Goal: Complete application form

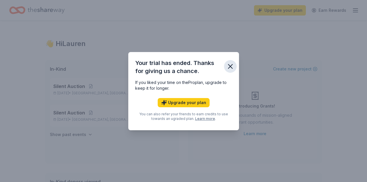
click at [230, 67] on icon "button" at bounding box center [230, 67] width 4 height 4
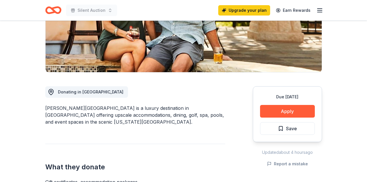
scroll to position [101, 0]
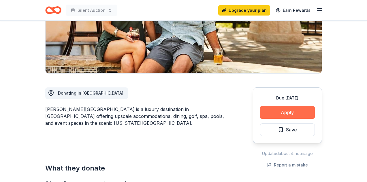
click at [296, 115] on button "Apply" at bounding box center [287, 112] width 55 height 13
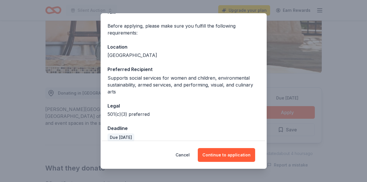
scroll to position [46, 0]
click at [227, 154] on button "Continue to application" at bounding box center [226, 155] width 57 height 14
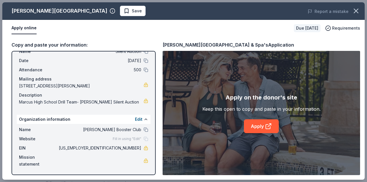
scroll to position [20, 0]
click at [256, 125] on link "Apply" at bounding box center [261, 127] width 35 height 14
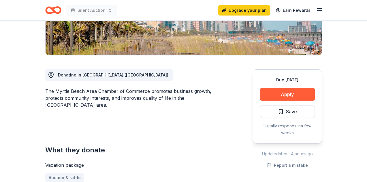
scroll to position [135, 0]
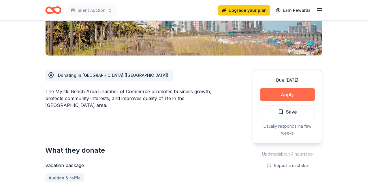
click at [281, 88] on button "Apply" at bounding box center [287, 94] width 55 height 13
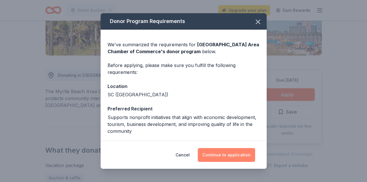
click at [224, 151] on button "Continue to application" at bounding box center [226, 155] width 57 height 14
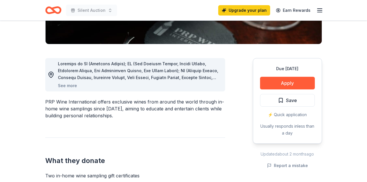
scroll to position [130, 0]
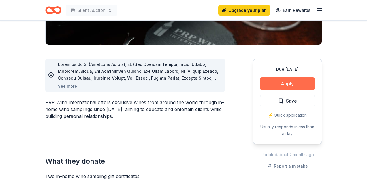
click at [302, 84] on button "Apply" at bounding box center [287, 84] width 55 height 13
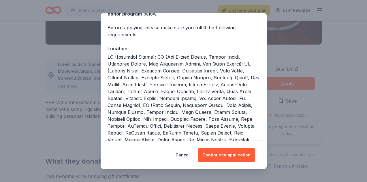
scroll to position [37, 0]
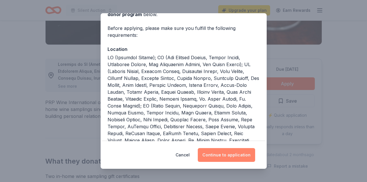
click at [228, 152] on button "Continue to application" at bounding box center [226, 155] width 57 height 14
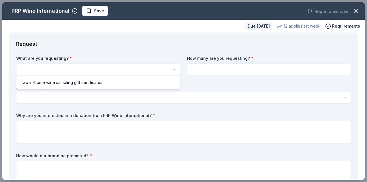
click at [126, 68] on html "Silent Auction Upgrade your plan Earn Rewards Due in 40 days Share PRP Wine Int…" at bounding box center [183, 91] width 367 height 182
select select "Two in-home wine sampling gift certificates"
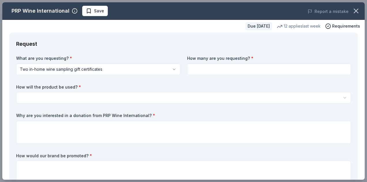
click at [235, 68] on input at bounding box center [269, 70] width 164 height 12
type input "4"
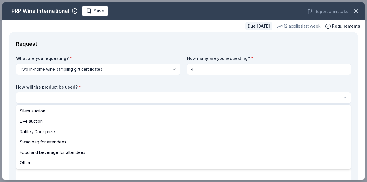
click at [82, 97] on html "Silent Auction Save Apply Due in 40 days Share PRP Wine International New • 2 r…" at bounding box center [183, 91] width 367 height 182
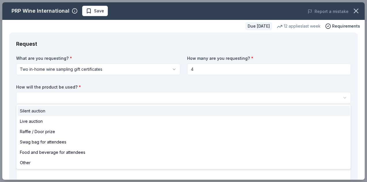
select select "silentAuction"
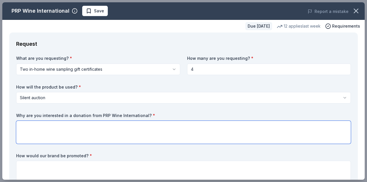
click at [44, 129] on textarea at bounding box center [183, 132] width 335 height 23
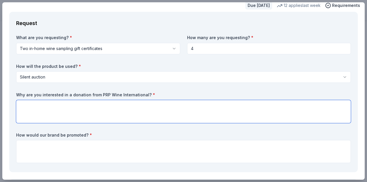
scroll to position [36, 0]
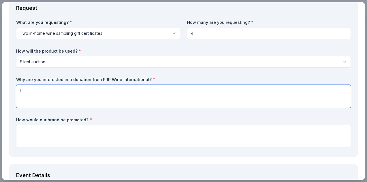
type textarea "I"
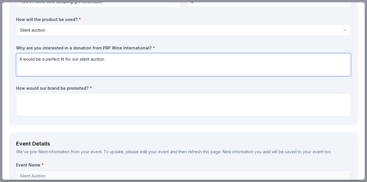
scroll to position [75, 0]
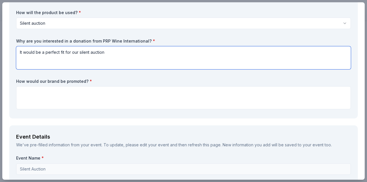
type textarea "It would be a perfect fit for our silent auction"
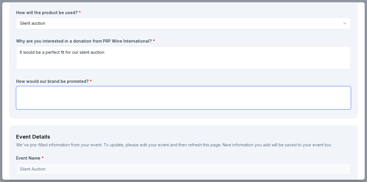
click at [55, 93] on textarea at bounding box center [183, 97] width 335 height 23
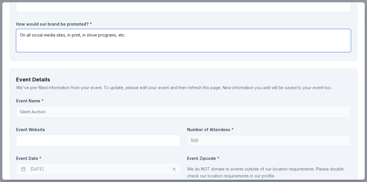
scroll to position [138, 0]
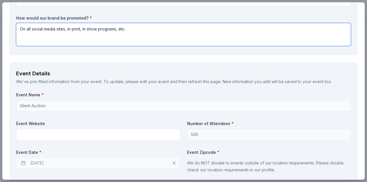
type textarea "On all social media sites, in print, in show programs, etc."
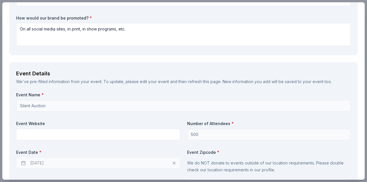
click at [60, 105] on input "Silent Auction" at bounding box center [183, 106] width 335 height 12
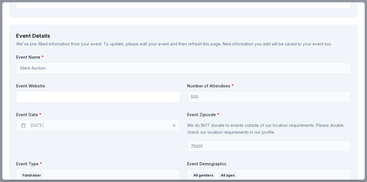
scroll to position [176, 0]
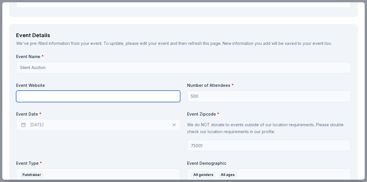
click at [62, 94] on input "text" at bounding box center [98, 97] width 164 height 12
click at [114, 94] on input "text" at bounding box center [98, 97] width 164 height 12
paste input "http://marcusdrillteam.com/events/silent-auction"
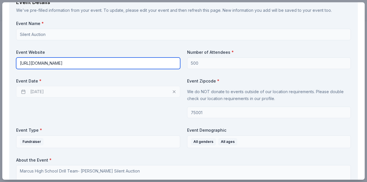
type input "http://marcusdrillteam.com/events/silent-auction"
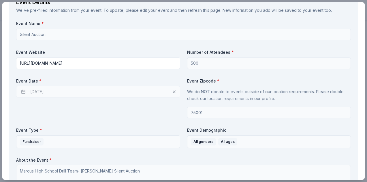
click at [203, 61] on input "500" at bounding box center [269, 64] width 164 height 12
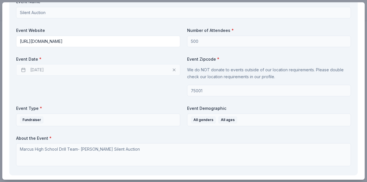
click at [204, 86] on input "75001" at bounding box center [269, 91] width 164 height 12
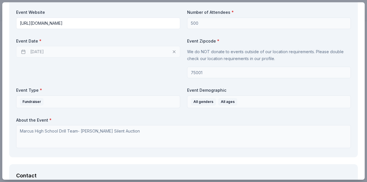
click at [42, 49] on div "09/26/2025" at bounding box center [98, 52] width 164 height 12
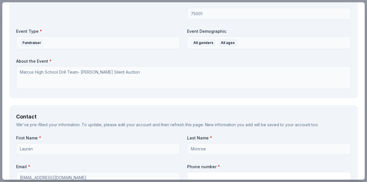
scroll to position [308, 0]
click at [76, 78] on textarea "Marcus High School Drill Team- Marcus Marquettes Silent Auction" at bounding box center [183, 78] width 335 height 23
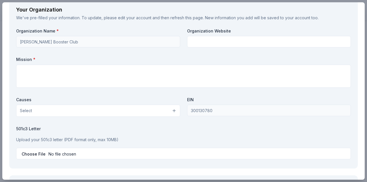
scroll to position [513, 0]
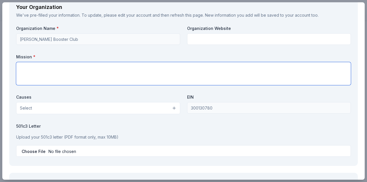
click at [69, 69] on textarea at bounding box center [183, 73] width 335 height 23
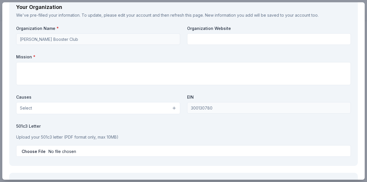
click at [67, 102] on button "Select" at bounding box center [98, 108] width 164 height 12
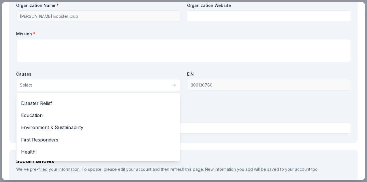
scroll to position [32, 0]
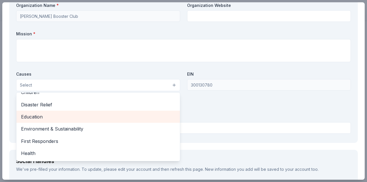
click at [40, 114] on span "Education" at bounding box center [98, 116] width 154 height 7
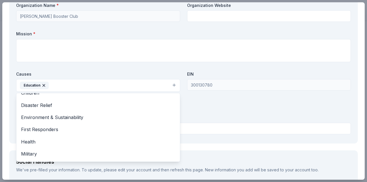
click at [191, 104] on div "Organization Name * Marcus Marquette Booster Club Organization Website Mission …" at bounding box center [183, 70] width 335 height 134
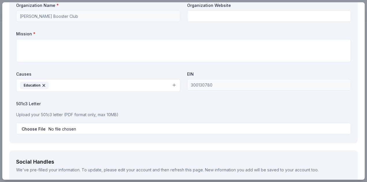
click at [30, 126] on input "file" at bounding box center [183, 129] width 335 height 12
type input "C:\fakepath\MMBC In Kind Letter (2).png.1.pdf"
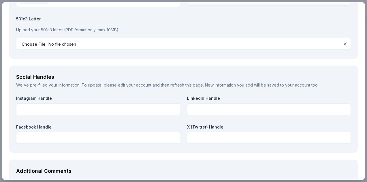
scroll to position [628, 0]
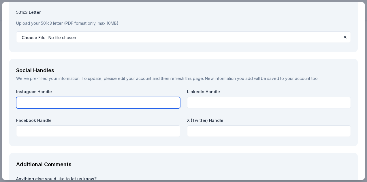
click at [67, 97] on input "text" at bounding box center [98, 103] width 164 height 12
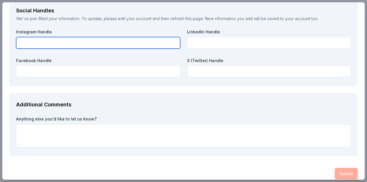
scroll to position [687, 0]
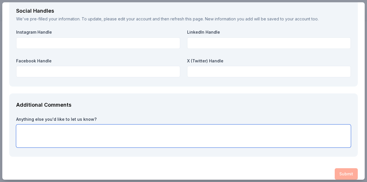
click at [61, 133] on textarea at bounding box center [183, 136] width 335 height 23
paste textarea "http://marcusdrillteam.com/events/silent-auction"
type textarea "http://marcusdrillteam.com/events/silent-auction"
click at [58, 127] on textarea "http://marcusdrillteam.com/events/silent-auction" at bounding box center [183, 136] width 335 height 23
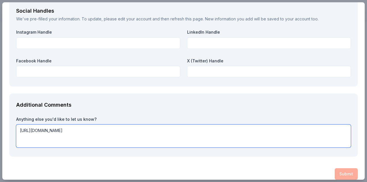
click at [58, 127] on textarea "http://marcusdrillteam.com/events/silent-auction" at bounding box center [183, 136] width 335 height 23
paste textarea "The Marcus High School Drill Team (Marquettes) will hold its Silent Auction onl…"
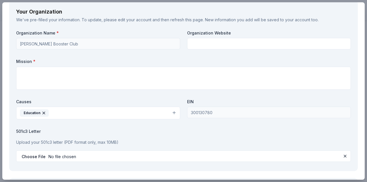
scroll to position [508, 0]
type textarea "The Marcus High School Drill Team (Marquettes) will hold its Silent Auction onl…"
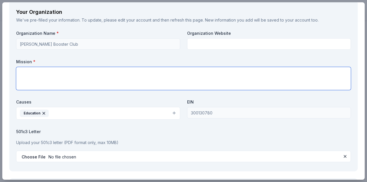
click at [44, 70] on textarea at bounding box center [183, 78] width 335 height 23
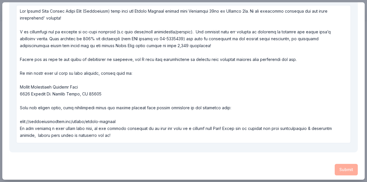
scroll to position [807, 0]
type textarea "To bring in funds for our operating budget"
click at [346, 171] on div "Submit" at bounding box center [183, 171] width 348 height 12
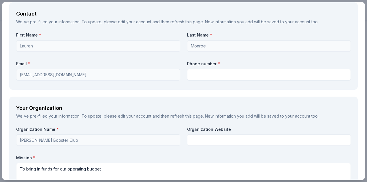
scroll to position [411, 0]
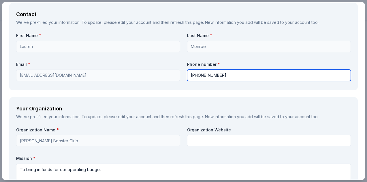
type input "214-773-8403"
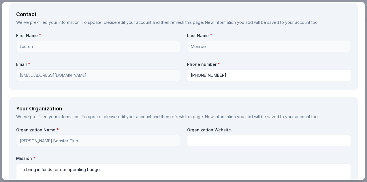
click at [198, 45] on input "Monroe" at bounding box center [269, 47] width 164 height 12
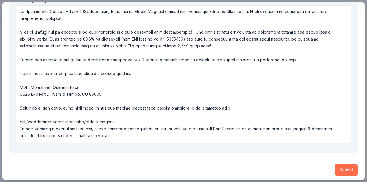
scroll to position [807, 0]
click at [349, 169] on button "Submit" at bounding box center [346, 171] width 23 height 12
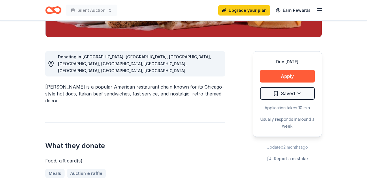
scroll to position [137, 0]
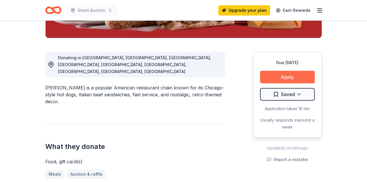
click at [292, 80] on button "Apply" at bounding box center [287, 77] width 55 height 13
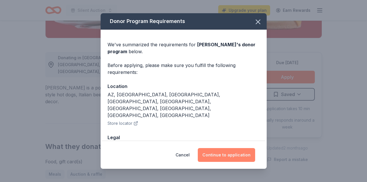
click at [226, 157] on button "Continue to application" at bounding box center [226, 155] width 57 height 14
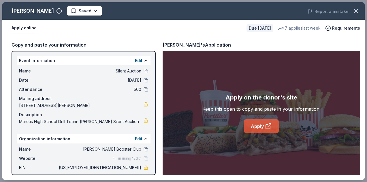
click at [257, 124] on link "Apply" at bounding box center [261, 127] width 35 height 14
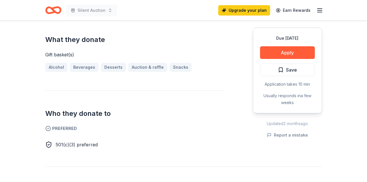
scroll to position [224, 0]
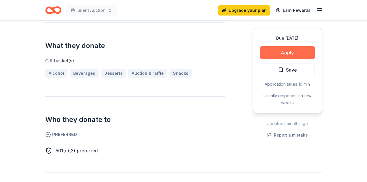
click at [288, 55] on button "Apply" at bounding box center [287, 52] width 55 height 13
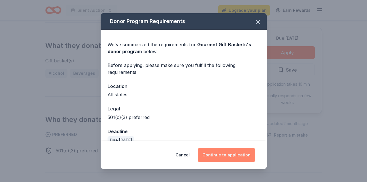
click at [229, 154] on button "Continue to application" at bounding box center [226, 155] width 57 height 14
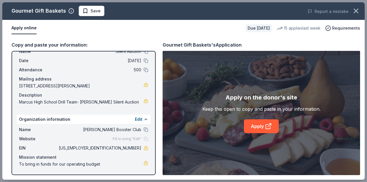
scroll to position [27, 0]
click at [253, 131] on link "Apply" at bounding box center [261, 127] width 35 height 14
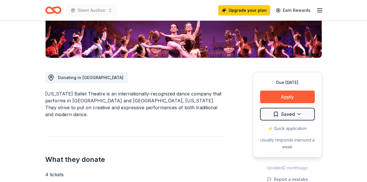
scroll to position [117, 0]
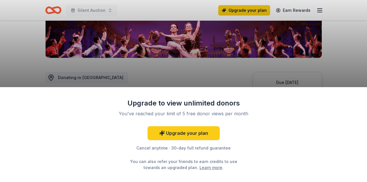
click at [121, 71] on div "Upgrade to view unlimited donors You've reached your limit of 5 free donor view…" at bounding box center [183, 91] width 367 height 182
click at [206, 72] on div "Upgrade to view unlimited donors You've reached your limit of 5 free donor view…" at bounding box center [183, 91] width 367 height 182
click at [70, 79] on div "Upgrade to view unlimited donors You've reached your limit of 5 free donor view…" at bounding box center [183, 91] width 367 height 182
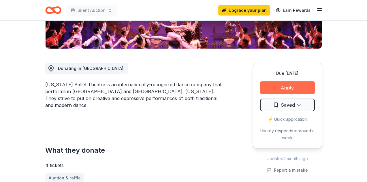
scroll to position [126, 0]
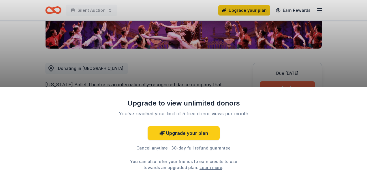
click at [281, 89] on div "Upgrade to view unlimited donors You've reached your limit of 5 free donor view…" at bounding box center [183, 134] width 367 height 95
click at [284, 85] on div "Upgrade to view unlimited donors You've reached your limit of 5 free donor view…" at bounding box center [183, 91] width 367 height 182
click at [199, 168] on link "Learn more" at bounding box center [210, 168] width 23 height 6
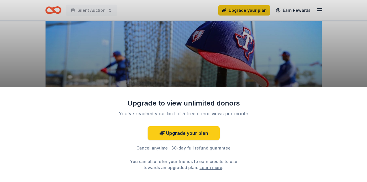
scroll to position [61, 0]
